Goal: Book appointment/travel/reservation

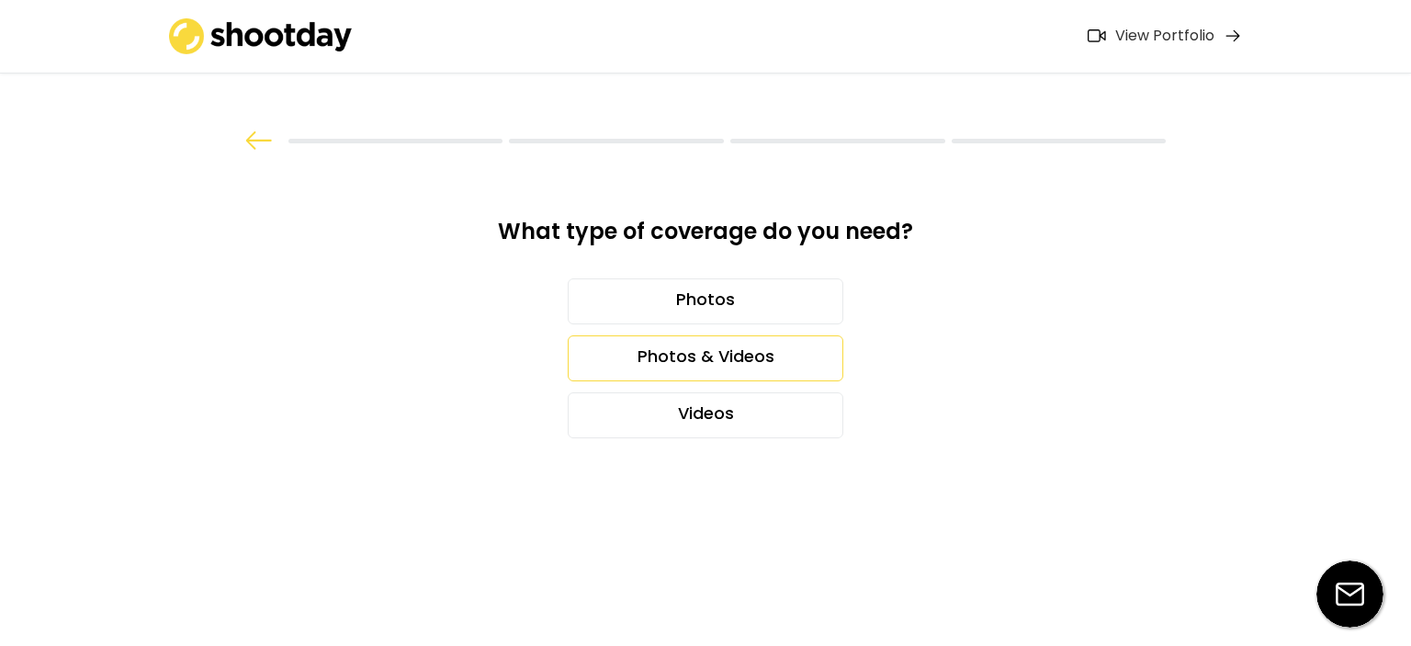
click at [727, 338] on div "Photos & Videos" at bounding box center [706, 358] width 276 height 46
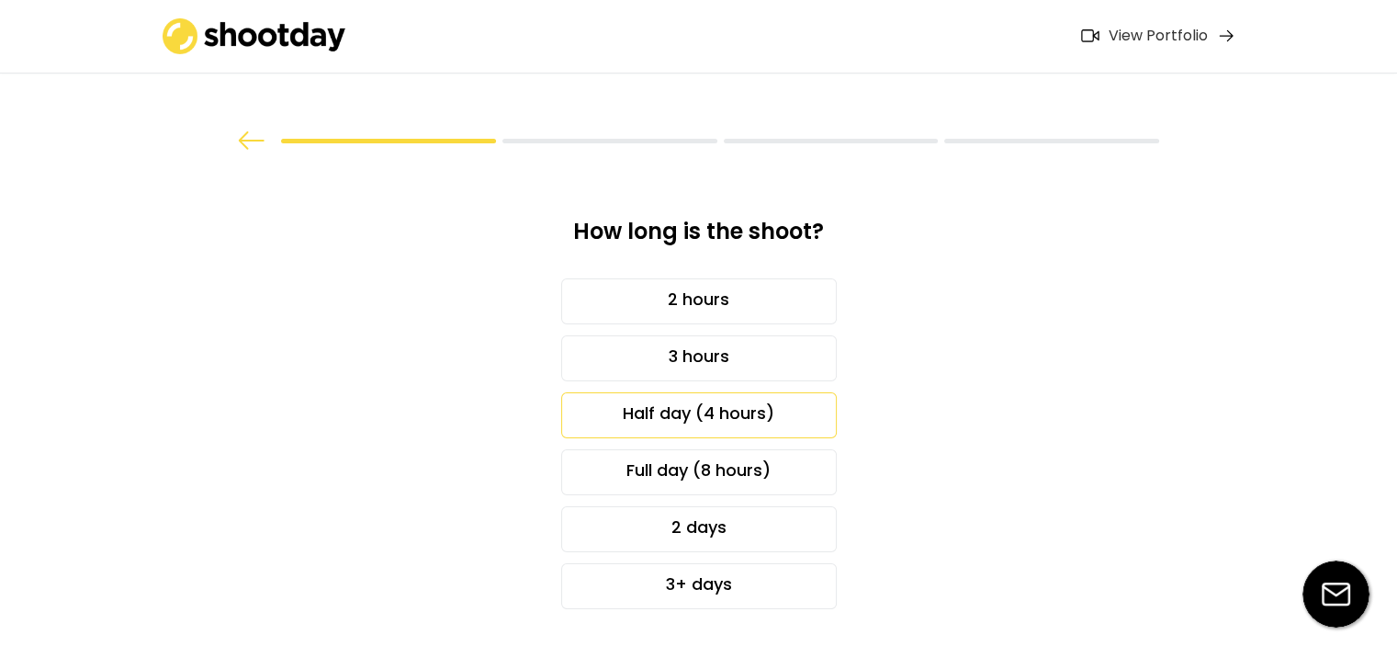
click at [800, 411] on div "Half day (4 hours)" at bounding box center [699, 415] width 276 height 46
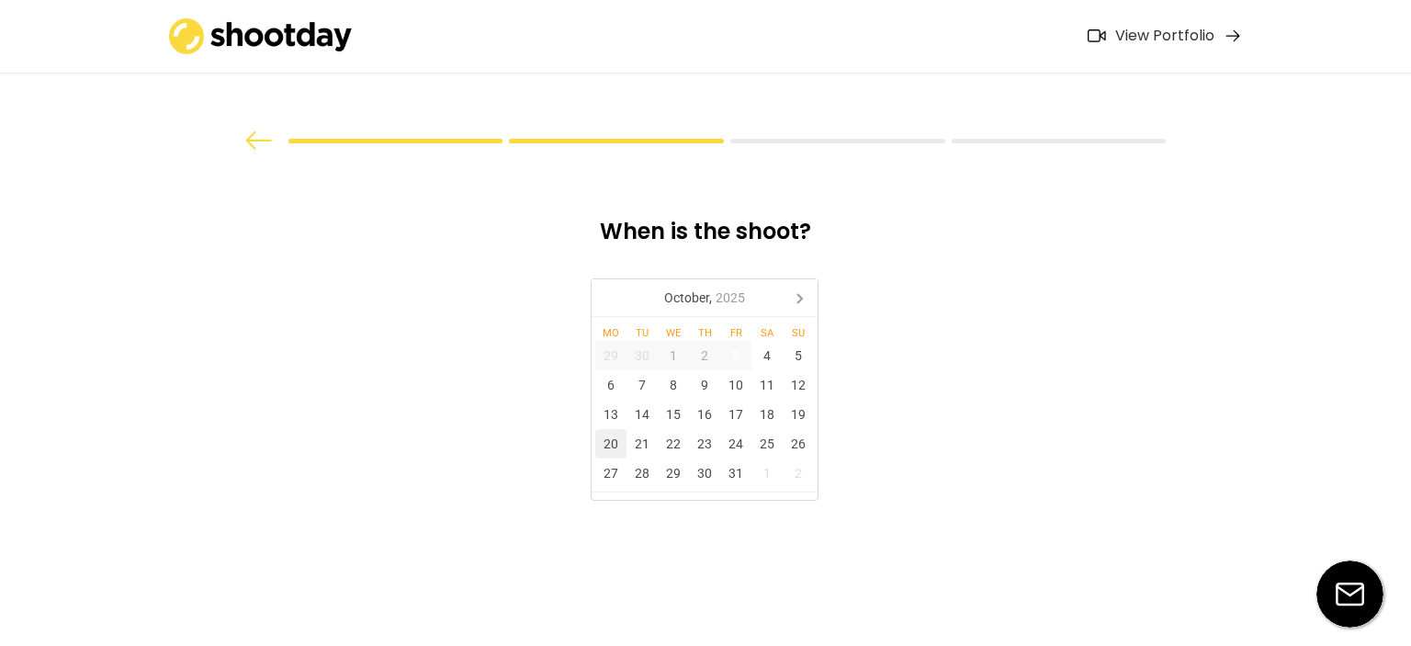
click at [609, 448] on div "20" at bounding box center [610, 443] width 31 height 29
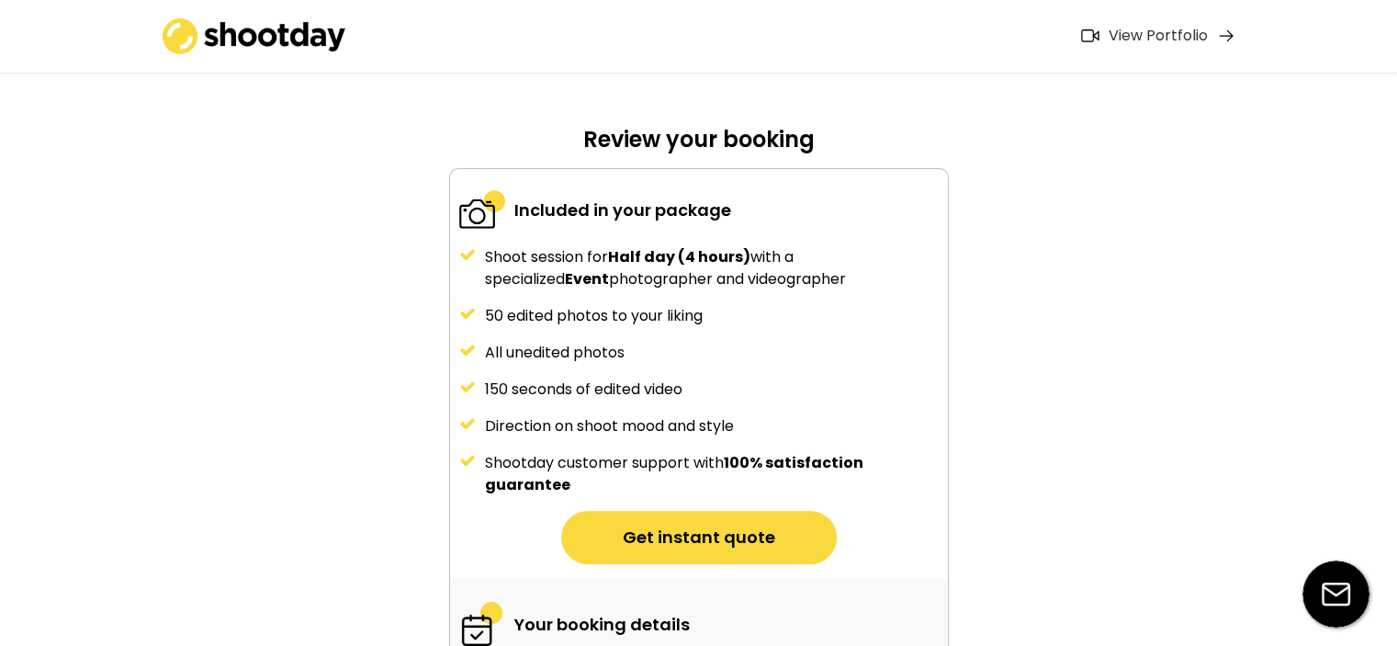
scroll to position [276, 0]
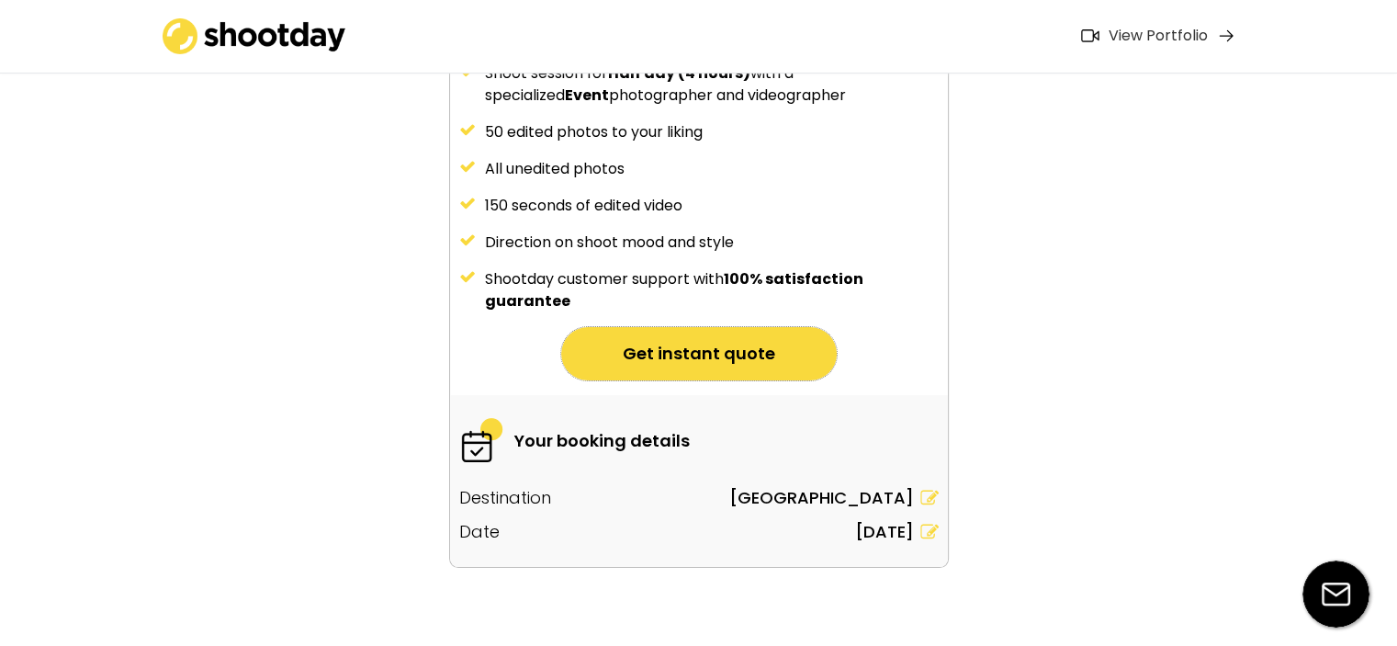
click at [637, 365] on button "Get instant quote" at bounding box center [699, 353] width 276 height 53
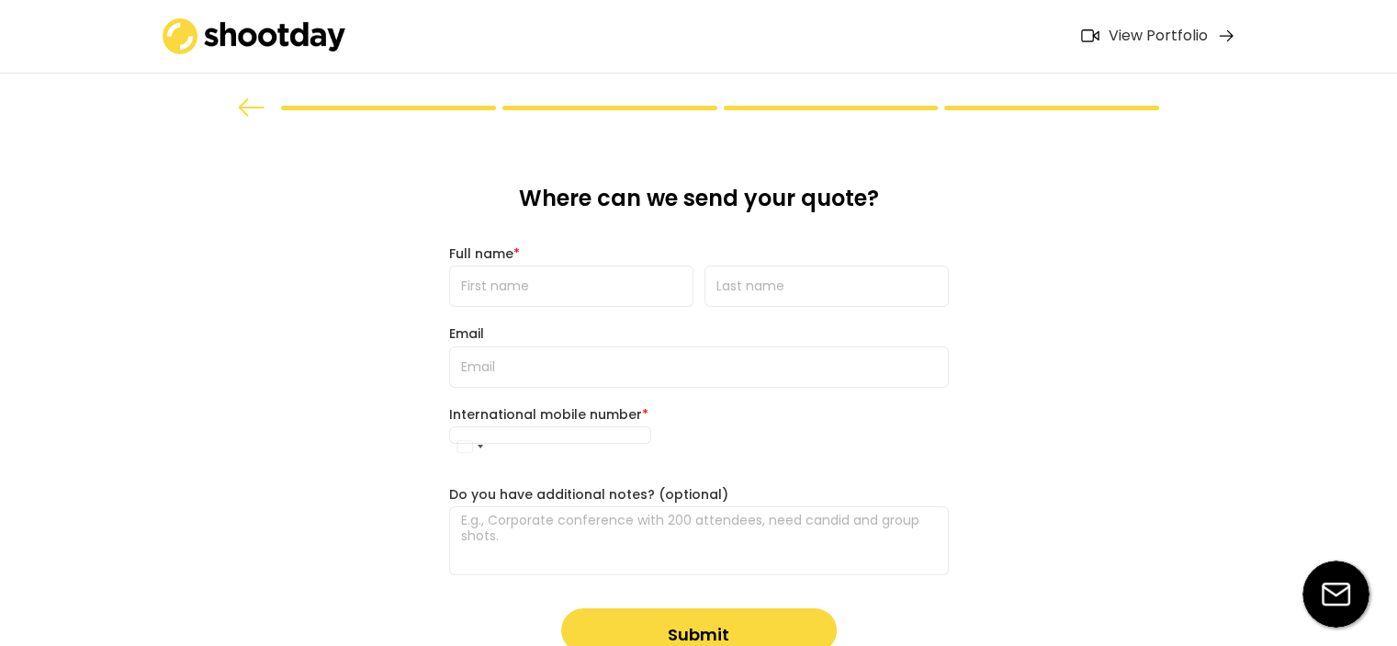
scroll to position [0, 0]
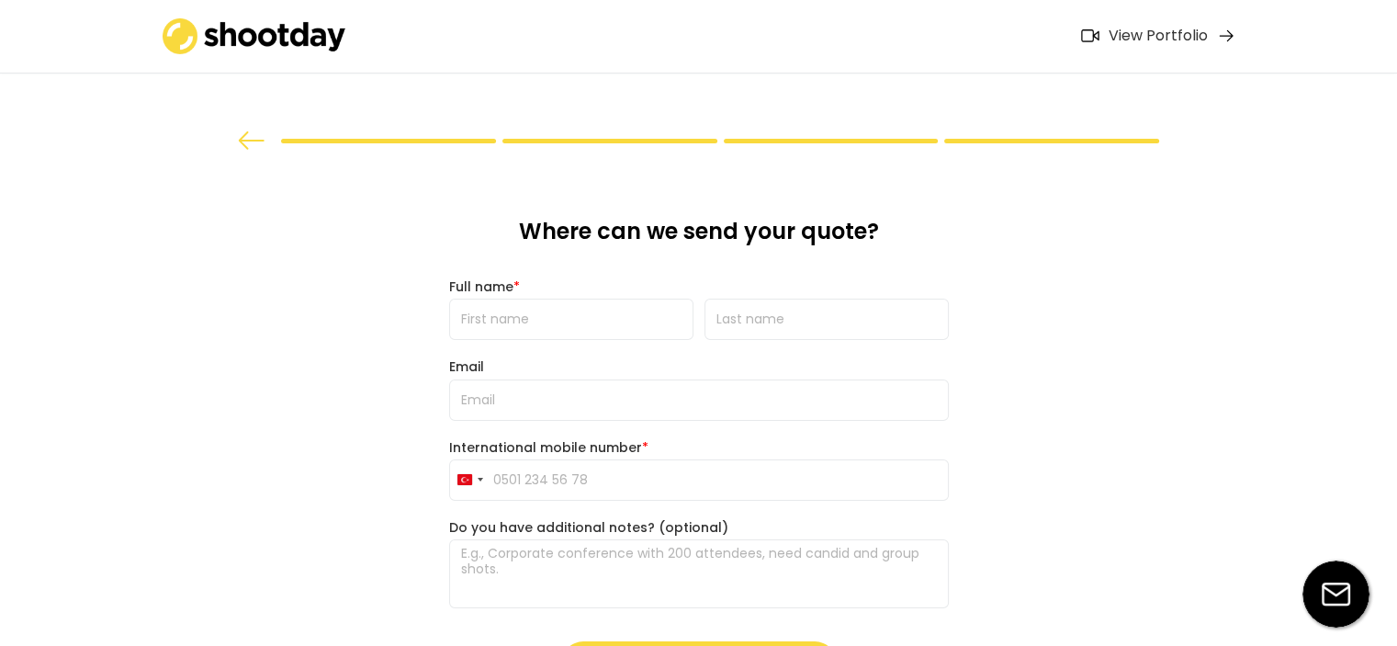
click at [600, 333] on input "input" at bounding box center [571, 319] width 244 height 41
type input "Ecren"
type input "Dilber"
type input "[EMAIL_ADDRESS][DOMAIN_NAME]"
type input "[PHONE_NUMBER]"
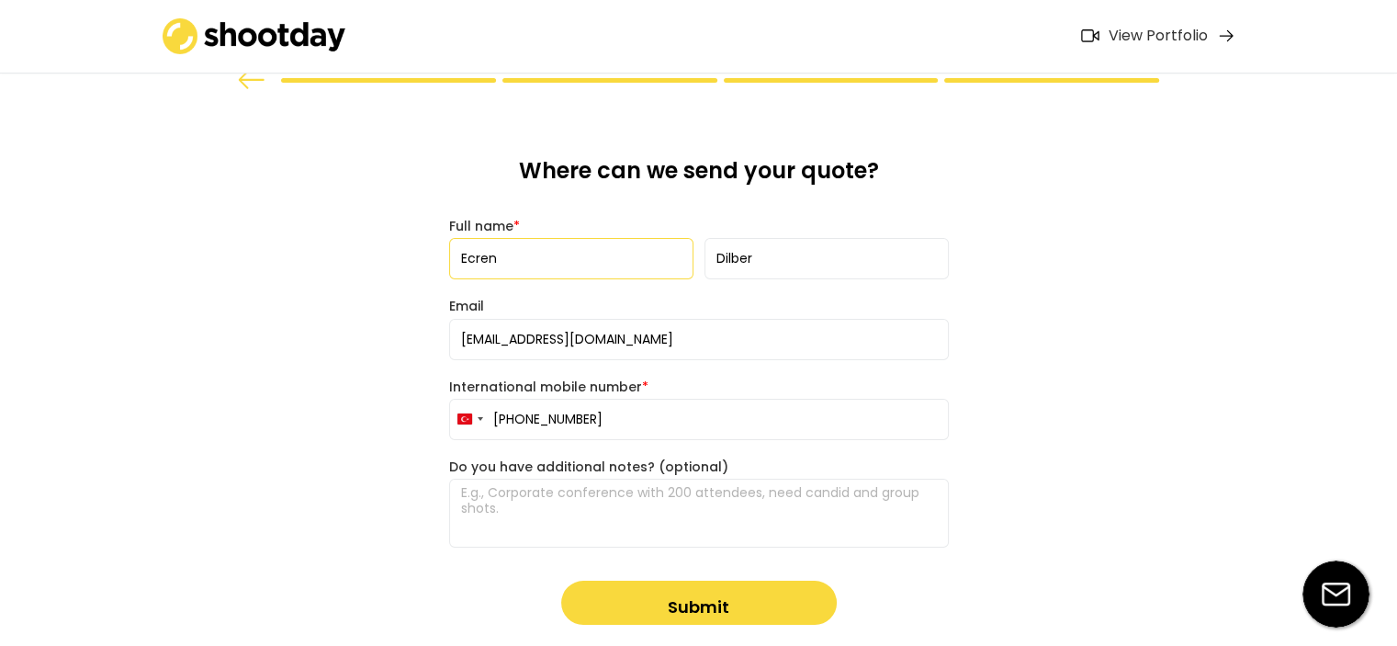
scroll to position [92, 0]
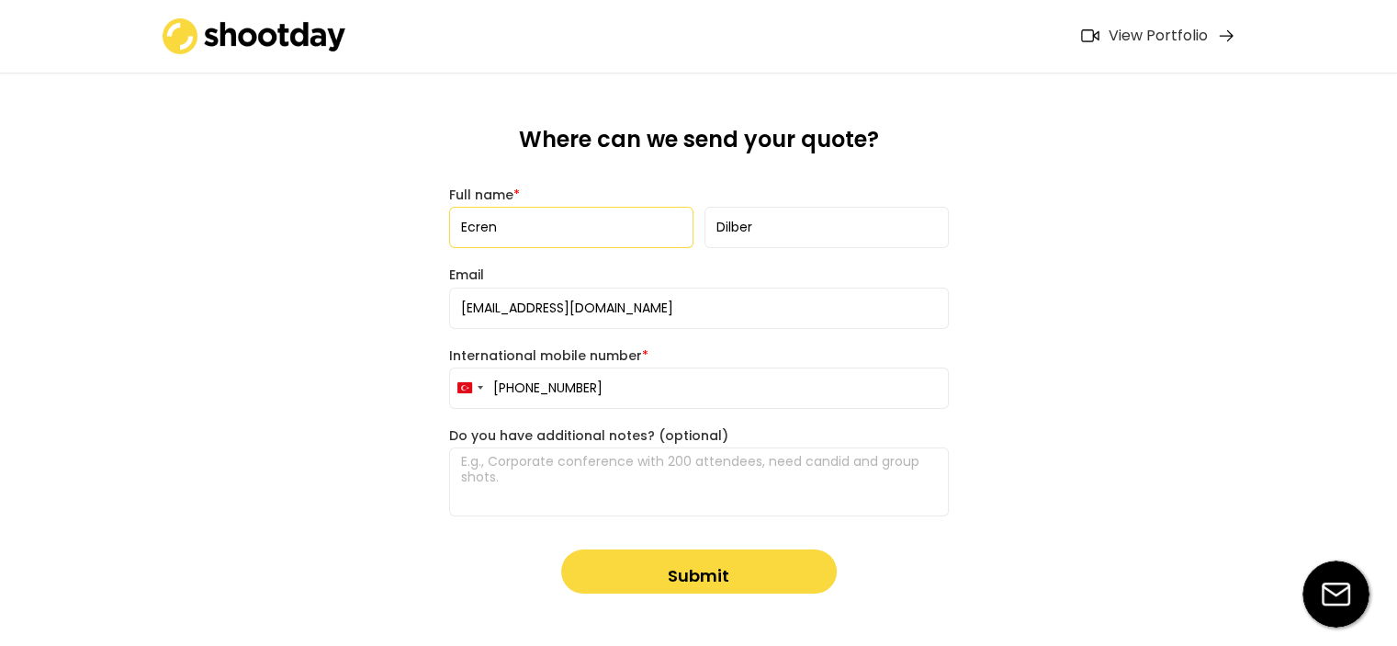
click at [599, 478] on textarea at bounding box center [699, 481] width 500 height 69
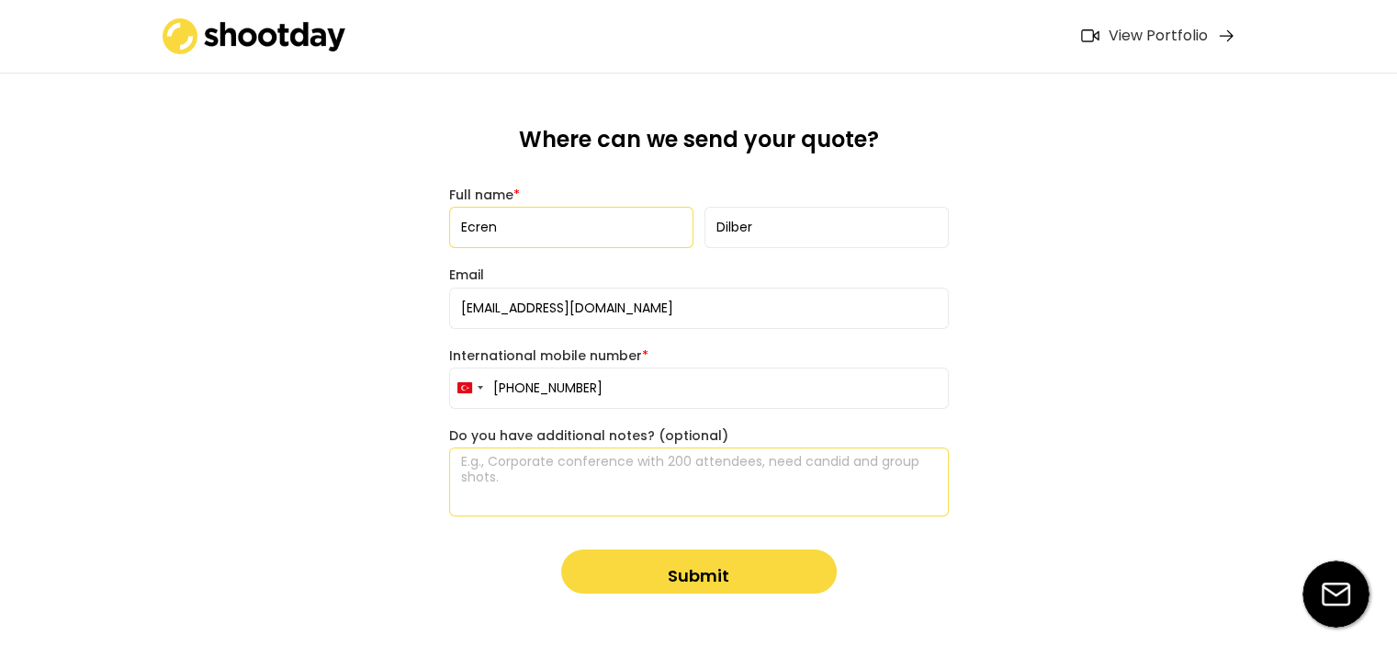
click at [610, 457] on textarea at bounding box center [699, 481] width 500 height 69
paste textarea "L ip dolorsit ame co adipis el Sedd Eiusm Temp Incididuntut, la etdoloremagna a…"
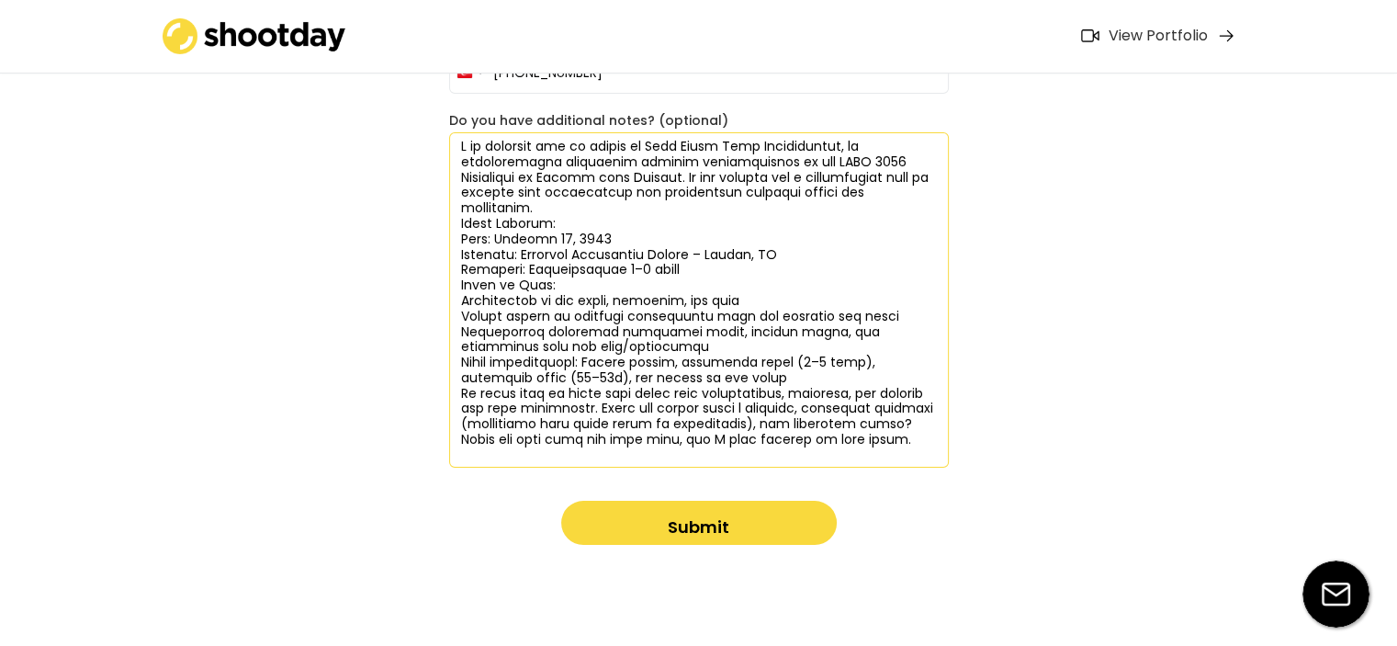
scroll to position [415, 0]
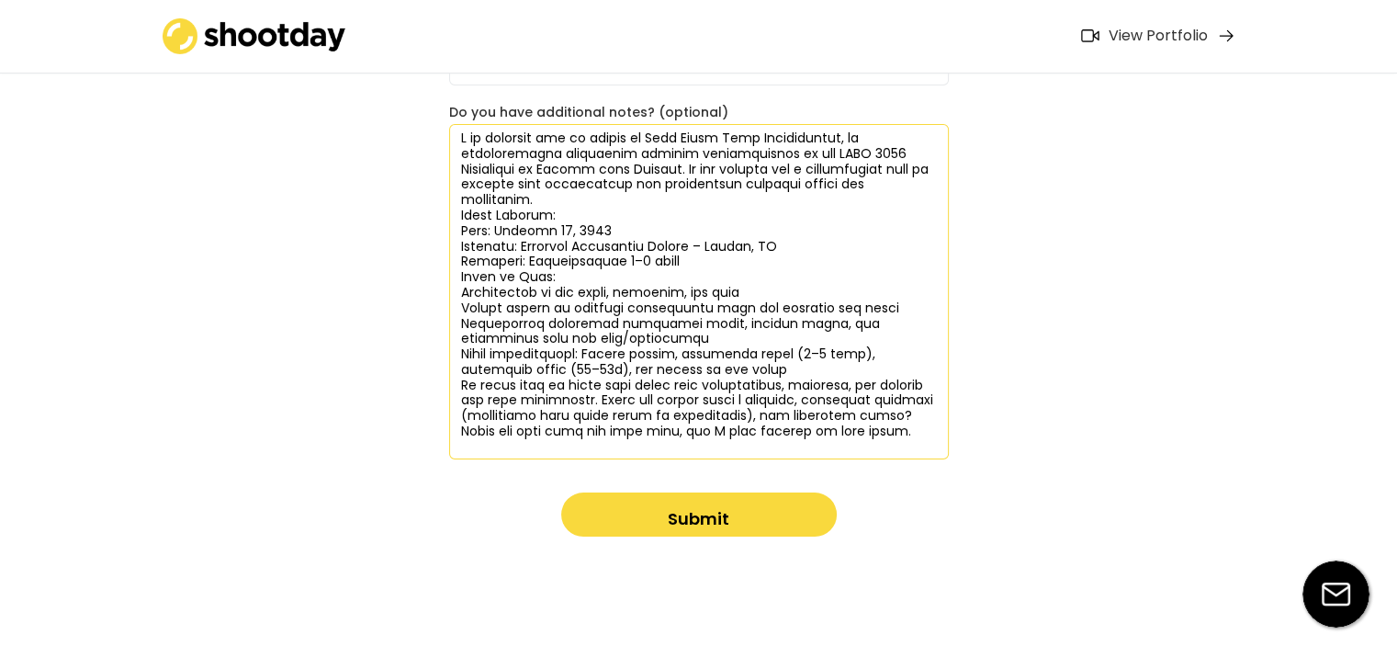
type textarea "L ip dolorsit ame co adipis el Sedd Eiusm Temp Incididuntut, la etdoloremagna a…"
click at [666, 523] on button "Submit" at bounding box center [699, 514] width 276 height 44
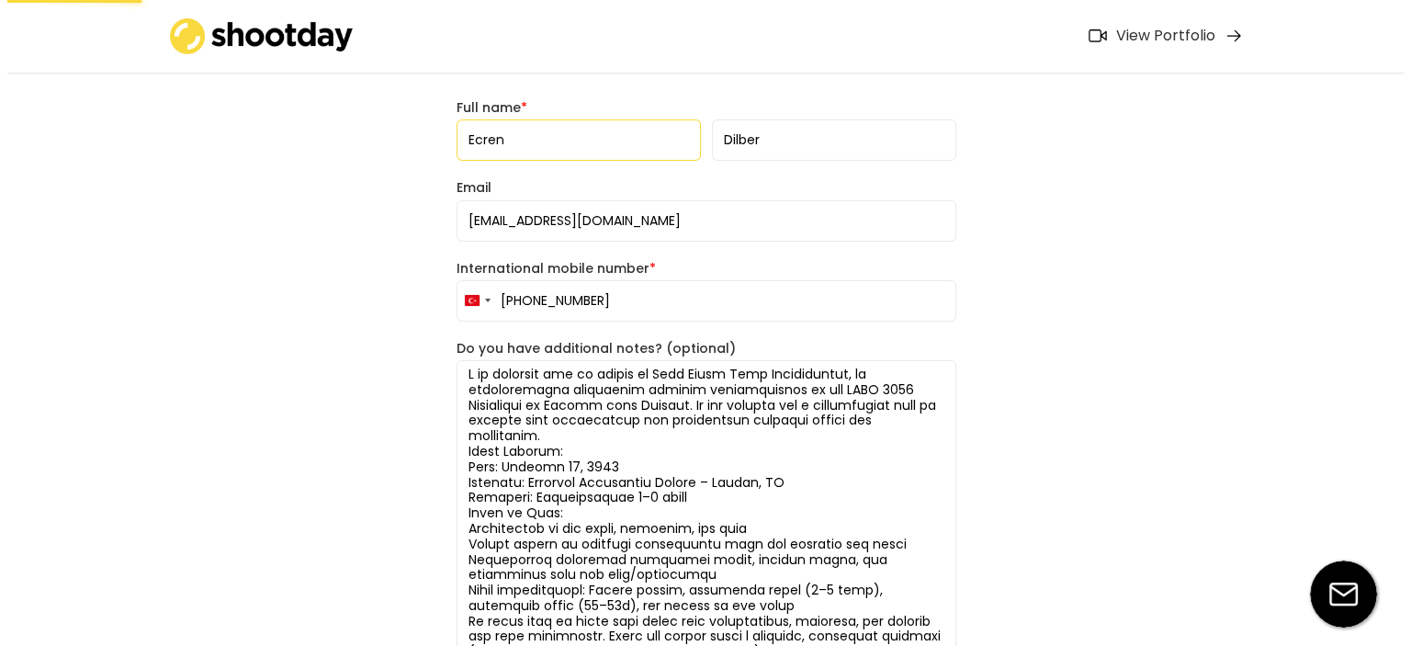
scroll to position [140, 0]
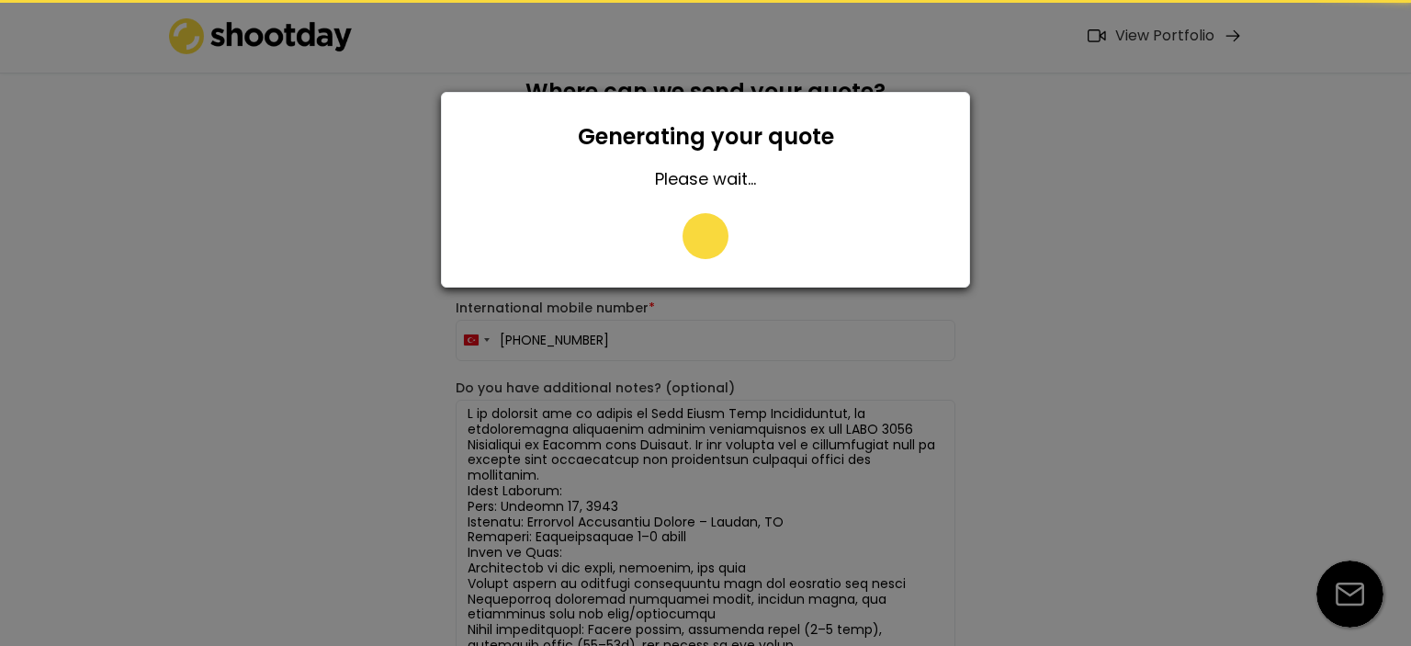
type input "0531 994 46 30"
